Goal: Find specific page/section: Find specific page/section

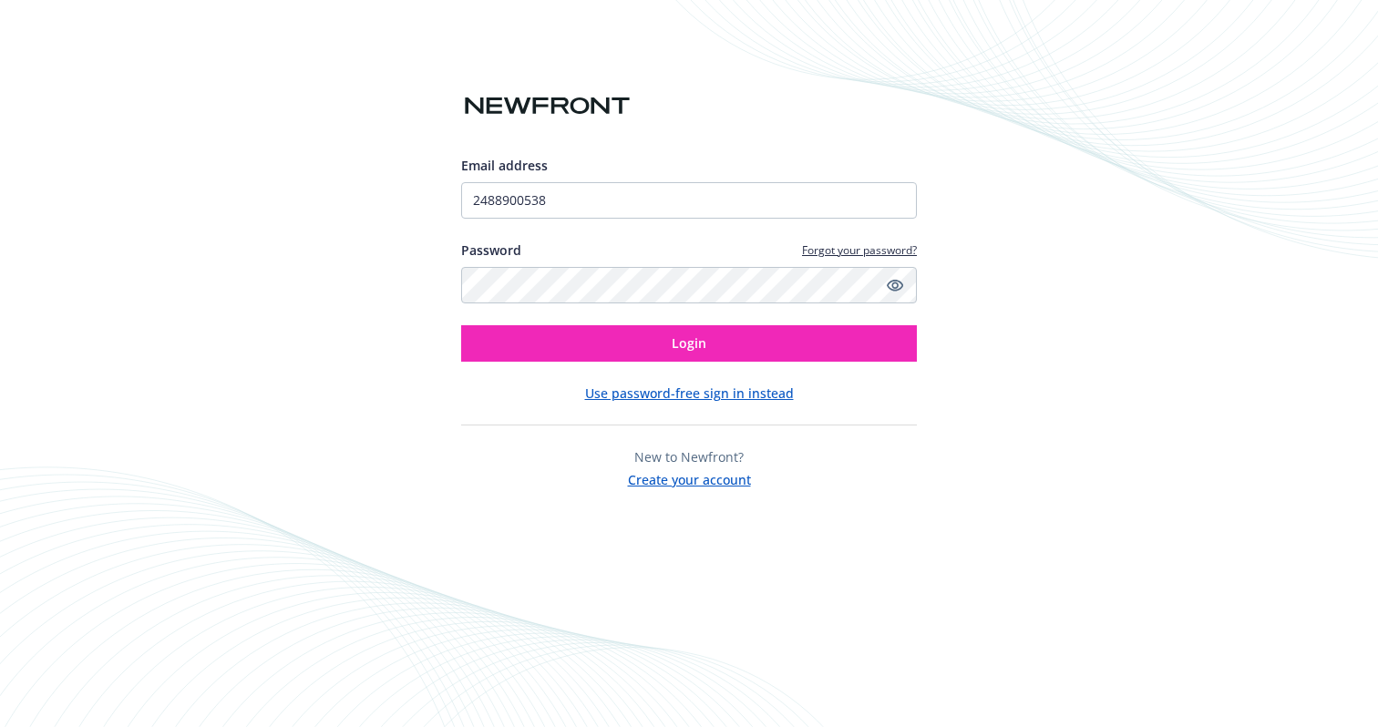
click at [564, 201] on input "2488900538" at bounding box center [689, 200] width 456 height 36
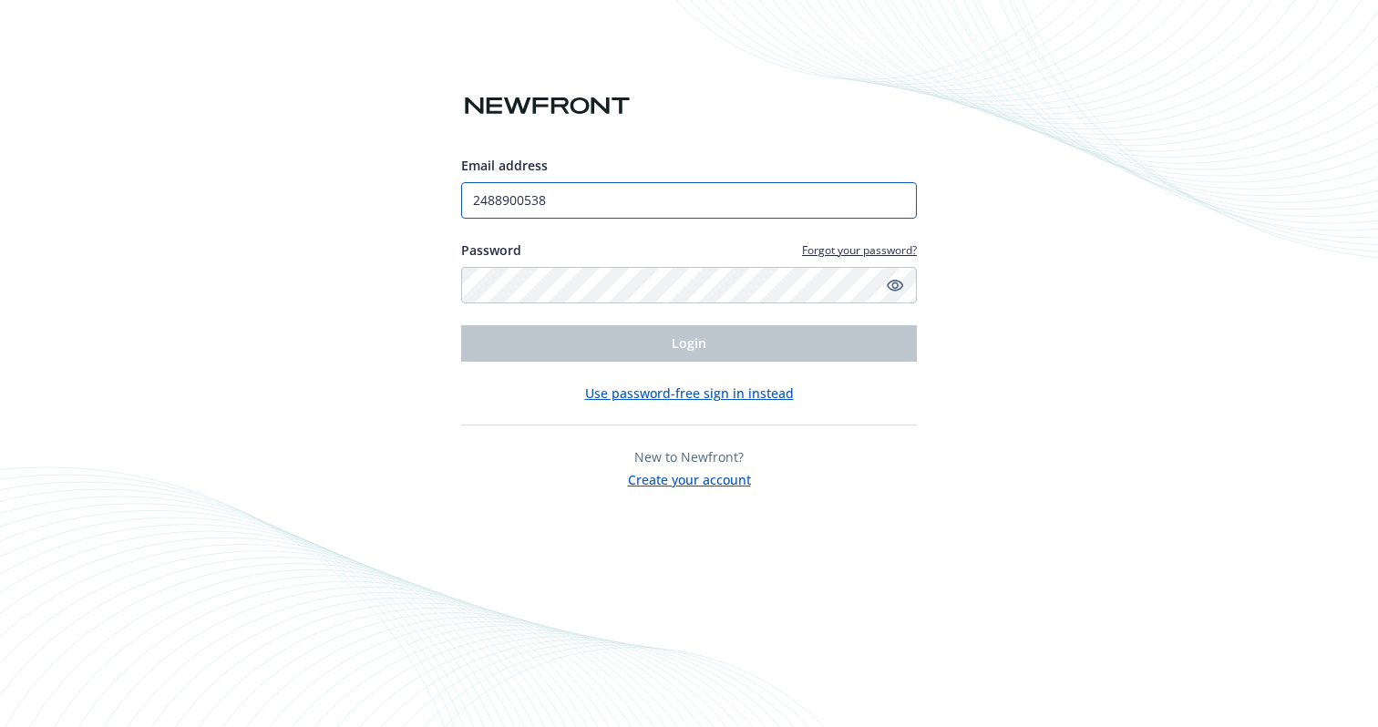
click at [564, 201] on input "2488900538" at bounding box center [689, 200] width 456 height 36
click at [563, 203] on input "2488900538" at bounding box center [689, 200] width 456 height 36
drag, startPoint x: 454, startPoint y: 194, endPoint x: 416, endPoint y: 192, distance: 38.3
click at [416, 192] on div "Email address 2488900538 Password Forgot your password? Login Use password-free…" at bounding box center [689, 363] width 1378 height 727
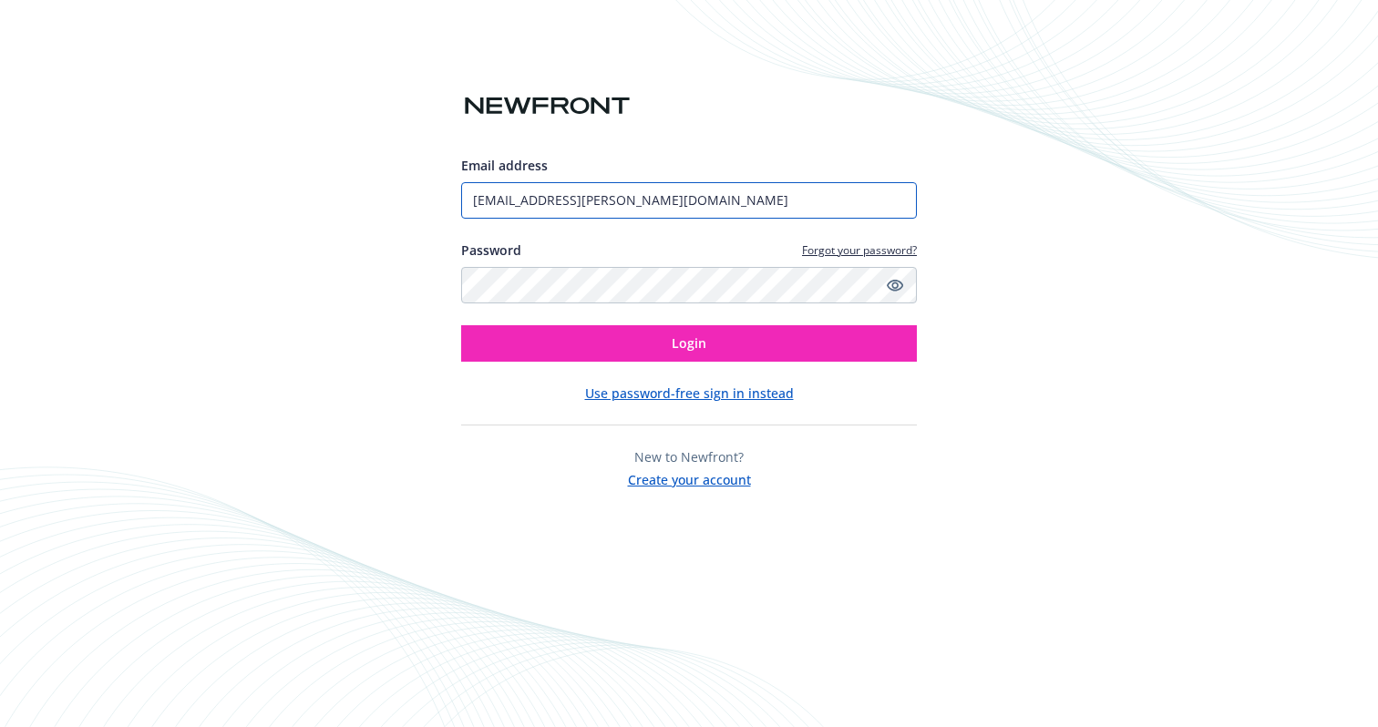
type input "[EMAIL_ADDRESS][PERSON_NAME][DOMAIN_NAME]"
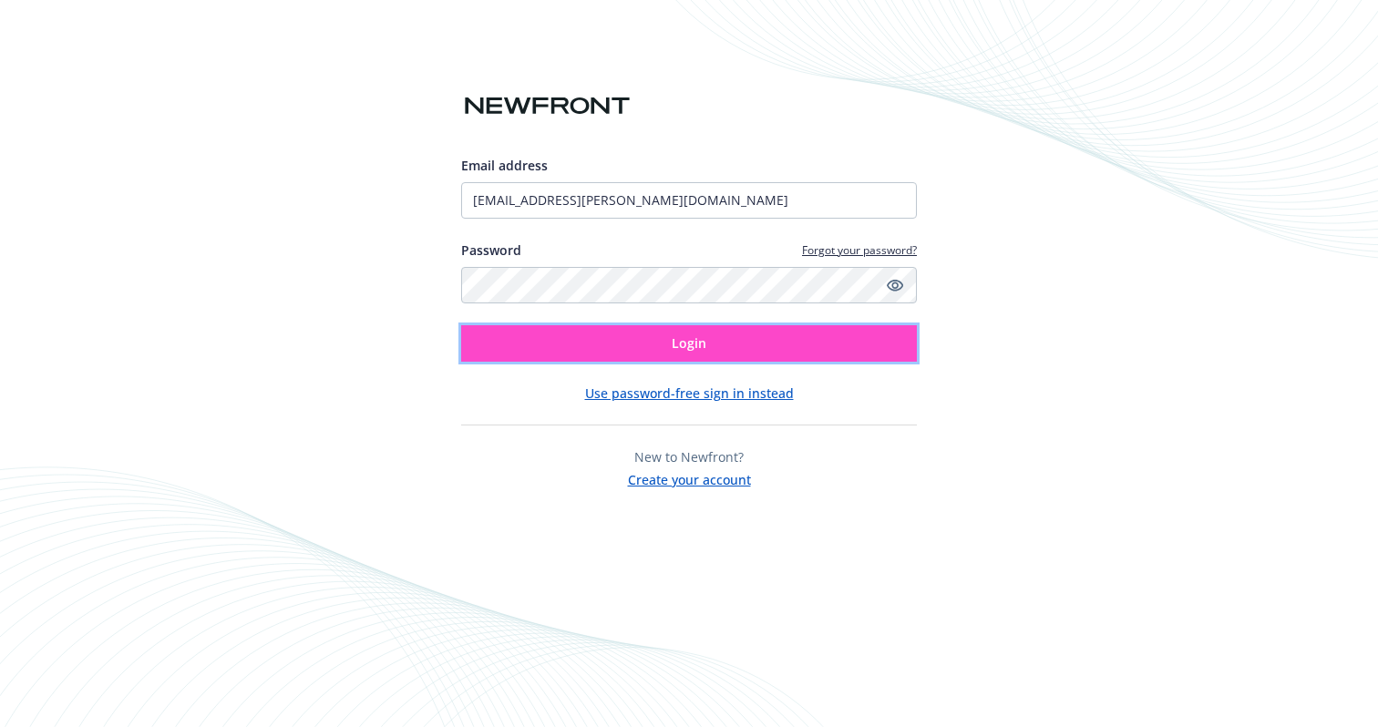
click at [641, 352] on button "Login" at bounding box center [689, 343] width 456 height 36
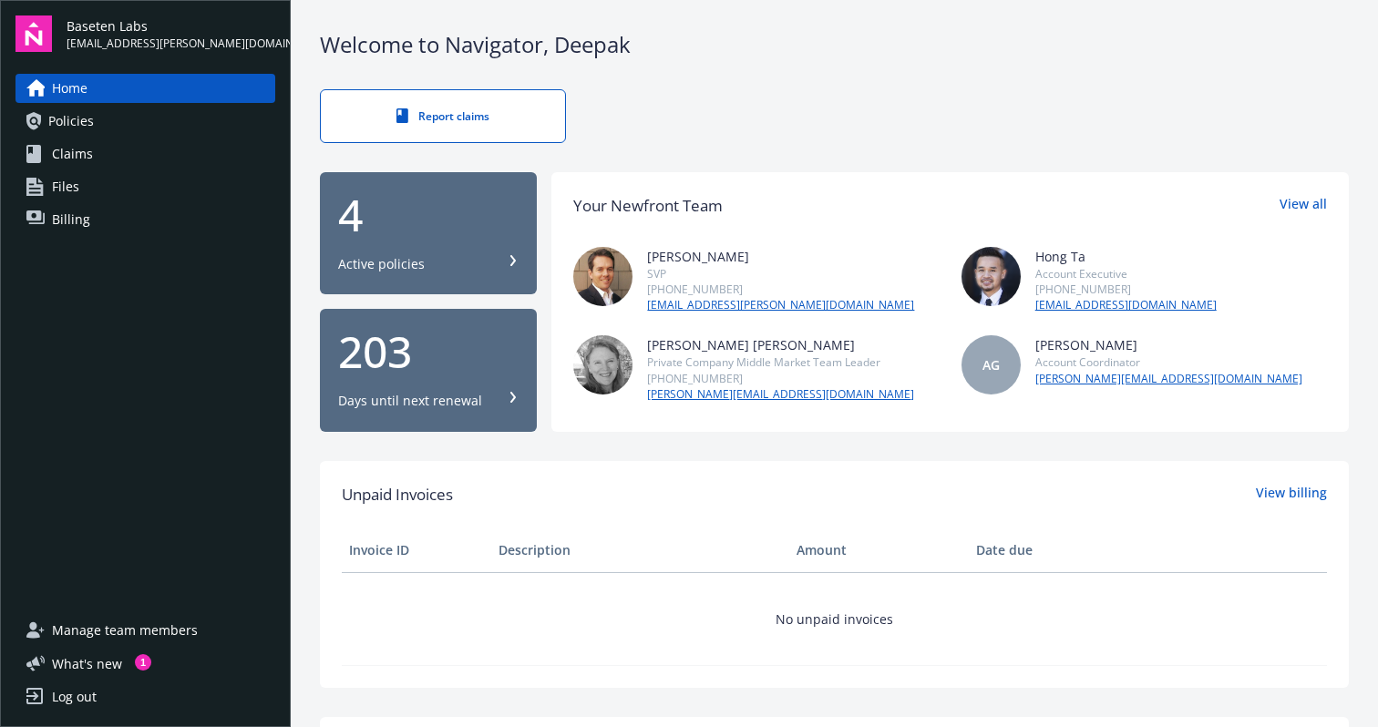
click at [65, 123] on span "Policies" at bounding box center [71, 121] width 46 height 29
